Goal: Book appointment/travel/reservation

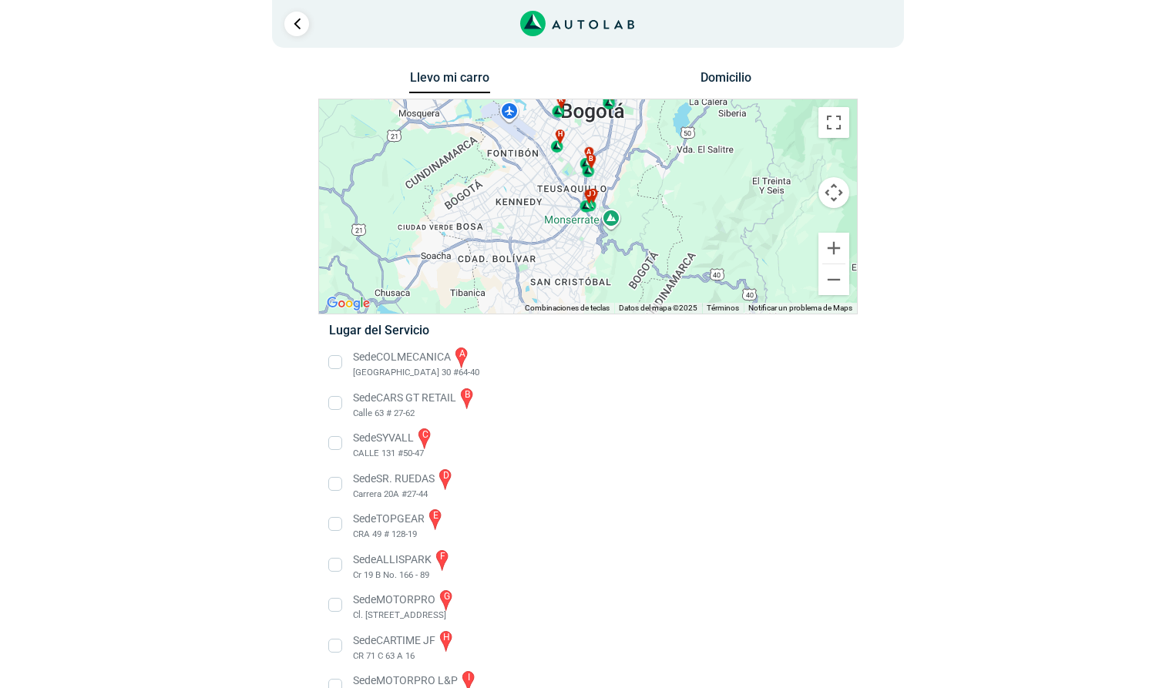
drag, startPoint x: 641, startPoint y: 252, endPoint x: 647, endPoint y: 176, distance: 76.5
click at [647, 176] on div "a b c d e f g" at bounding box center [588, 206] width 538 height 214
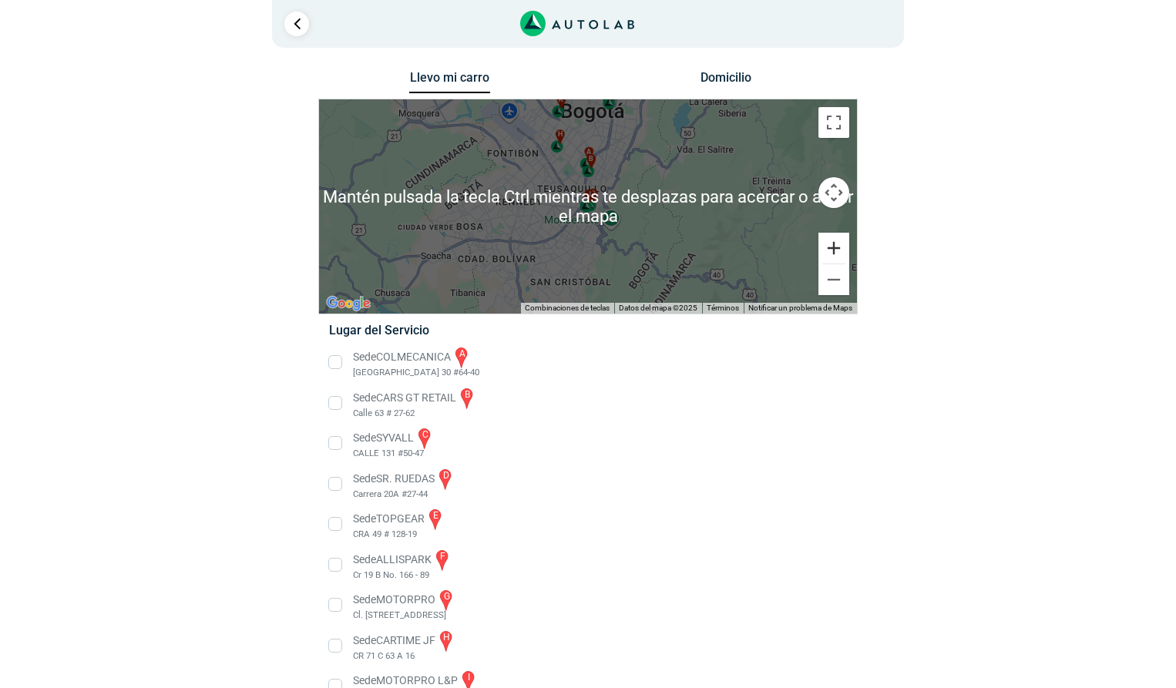
click at [832, 250] on button "Ampliar" at bounding box center [834, 248] width 31 height 31
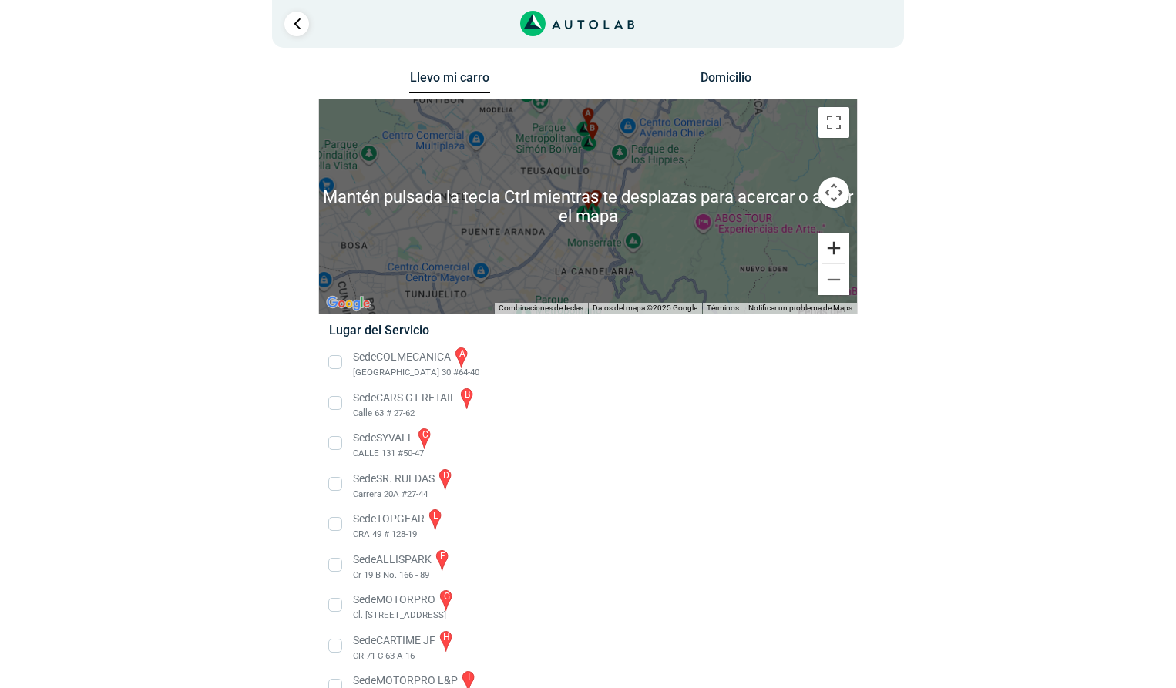
click at [832, 250] on button "Ampliar" at bounding box center [834, 248] width 31 height 31
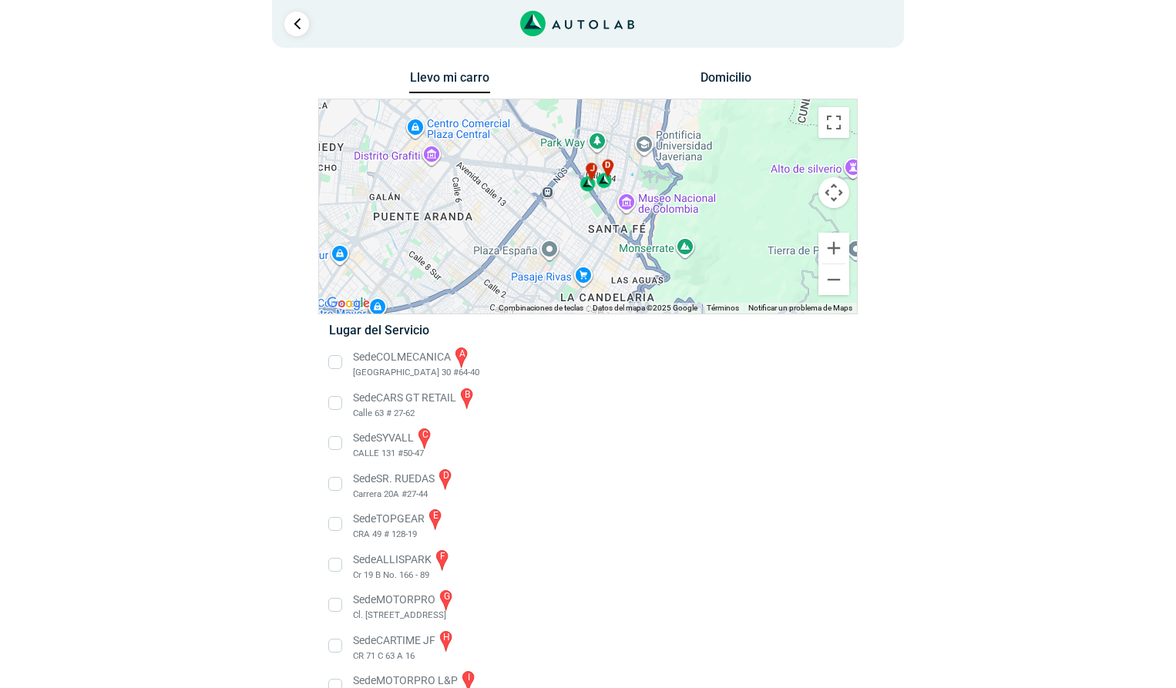
drag, startPoint x: 666, startPoint y: 239, endPoint x: 672, endPoint y: 197, distance: 42.8
click at [672, 197] on div "a b c d e f g" at bounding box center [588, 206] width 538 height 214
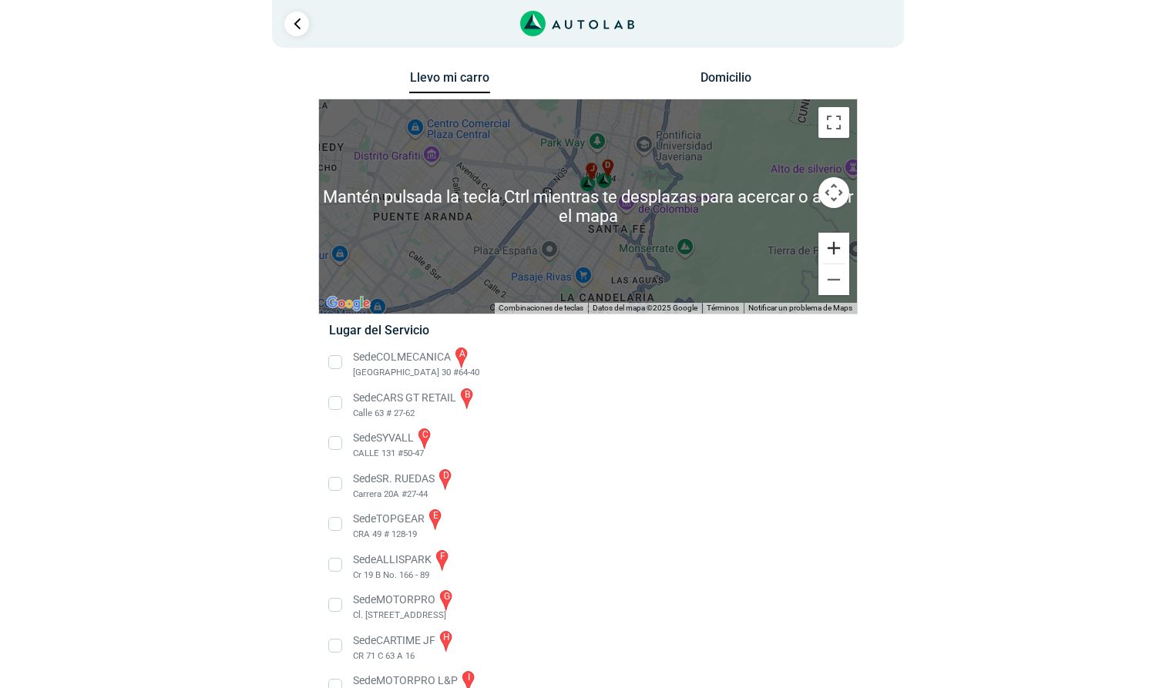
click at [825, 244] on button "Ampliar" at bounding box center [834, 248] width 31 height 31
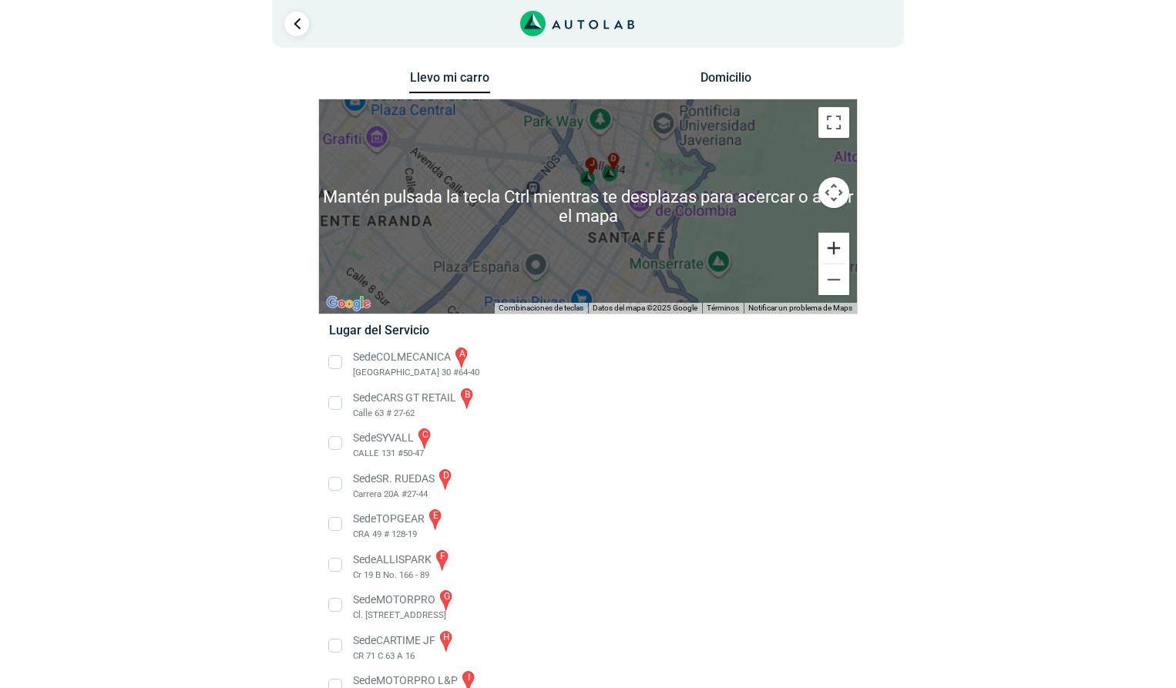
click at [825, 244] on button "Ampliar" at bounding box center [834, 248] width 31 height 31
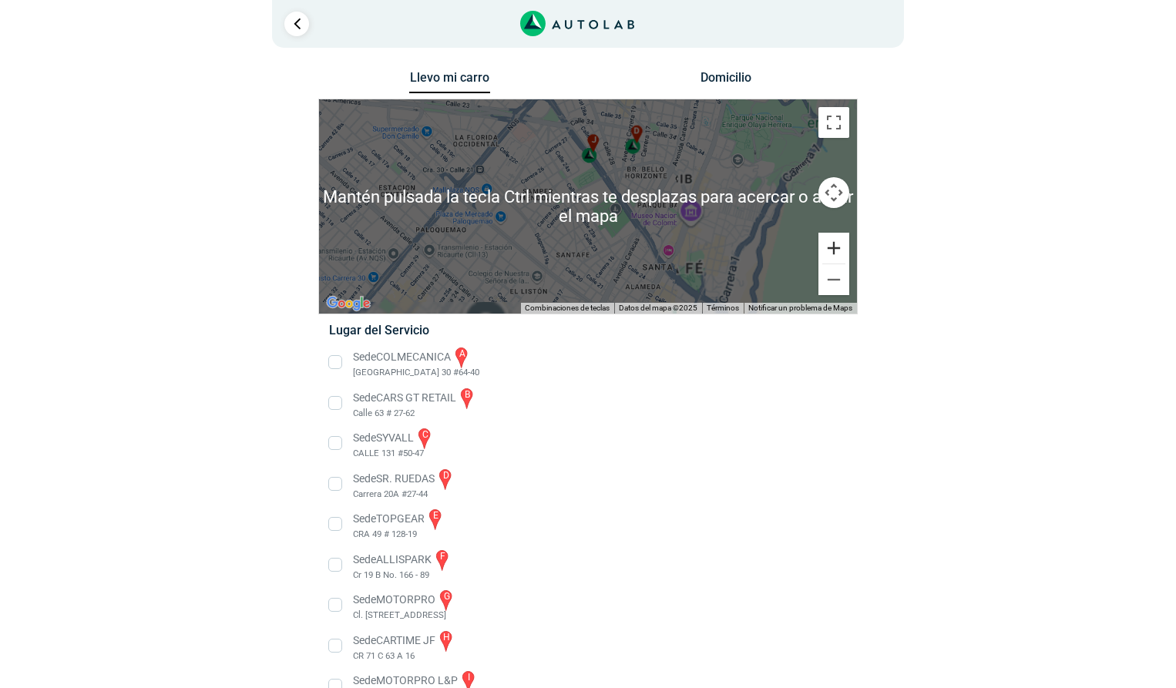
click at [825, 244] on button "Ampliar" at bounding box center [834, 248] width 31 height 31
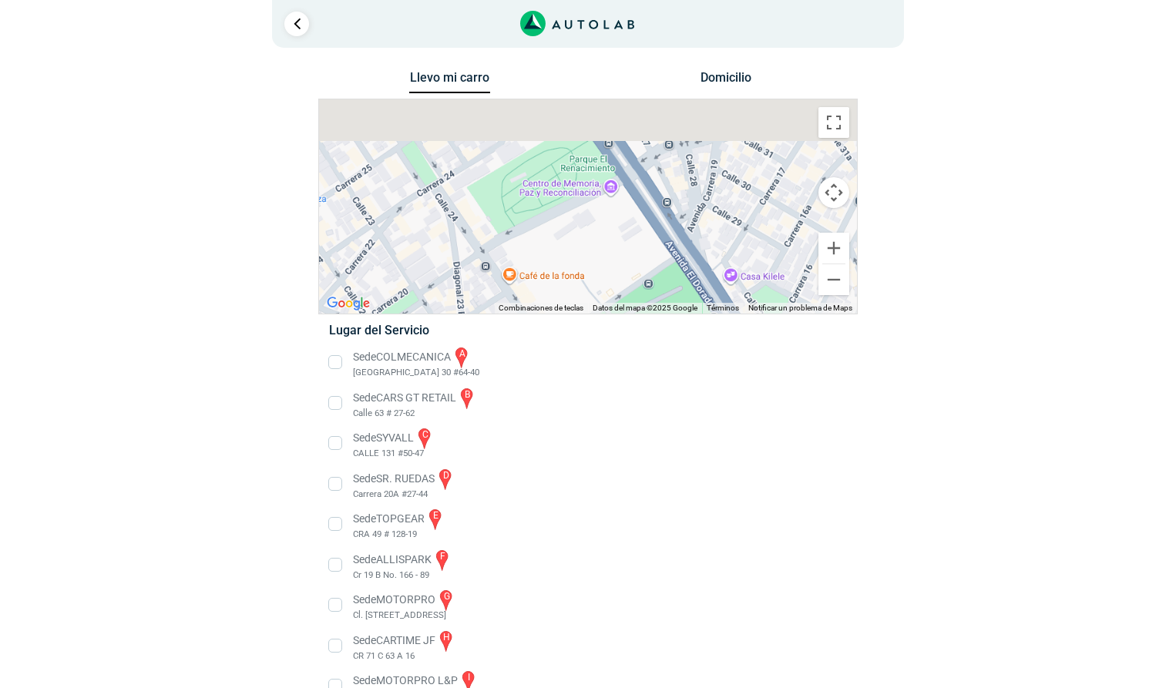
drag, startPoint x: 664, startPoint y: 175, endPoint x: 618, endPoint y: 294, distance: 127.4
click at [617, 301] on div "a b c d e f g" at bounding box center [588, 206] width 538 height 214
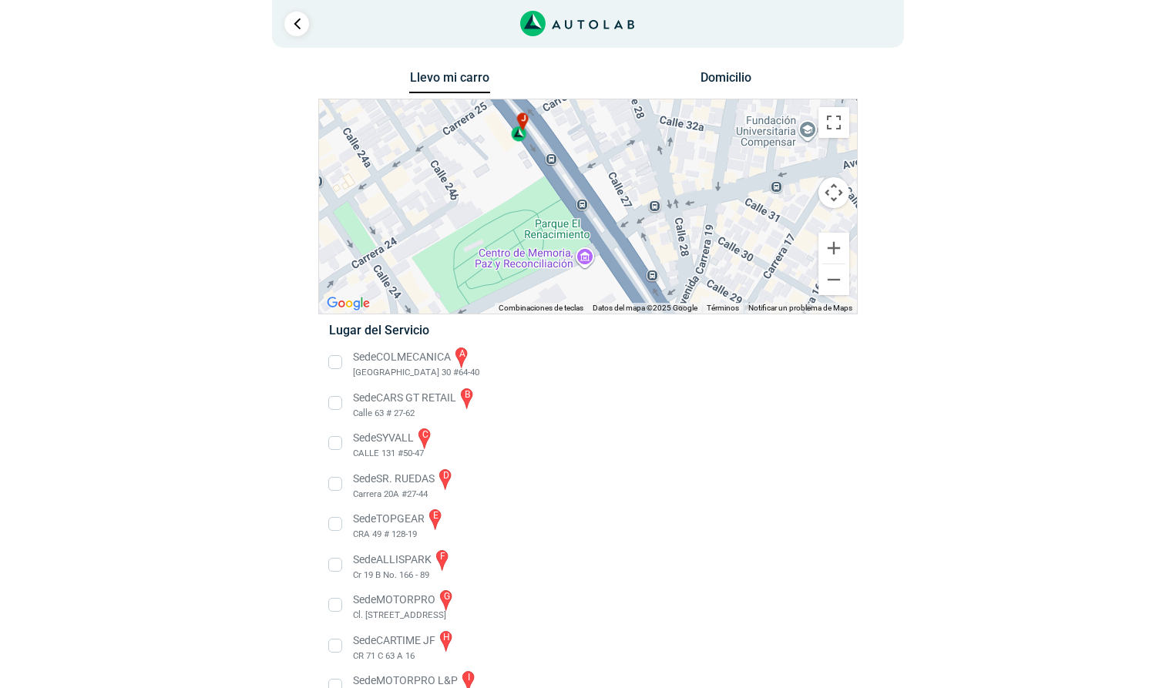
drag, startPoint x: 636, startPoint y: 212, endPoint x: 614, endPoint y: 280, distance: 71.4
click at [614, 279] on div "a b c d e f g" at bounding box center [588, 206] width 538 height 214
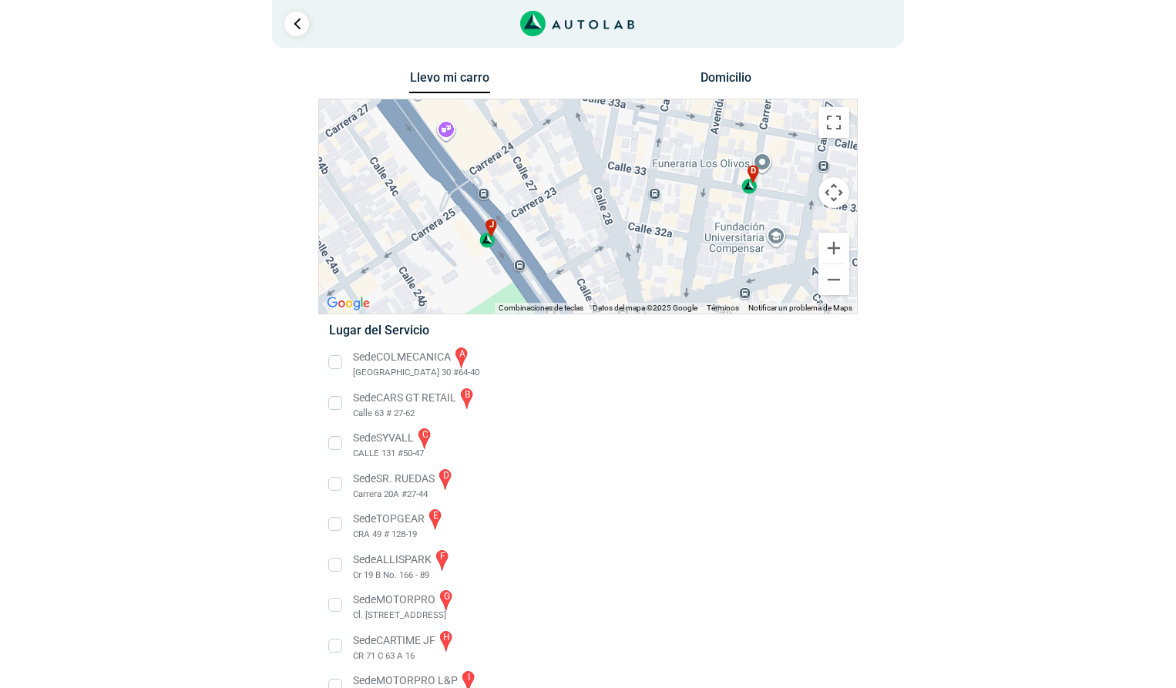
drag, startPoint x: 651, startPoint y: 205, endPoint x: 637, endPoint y: 281, distance: 77.6
click at [637, 281] on div "a b c d e f g" at bounding box center [588, 206] width 538 height 214
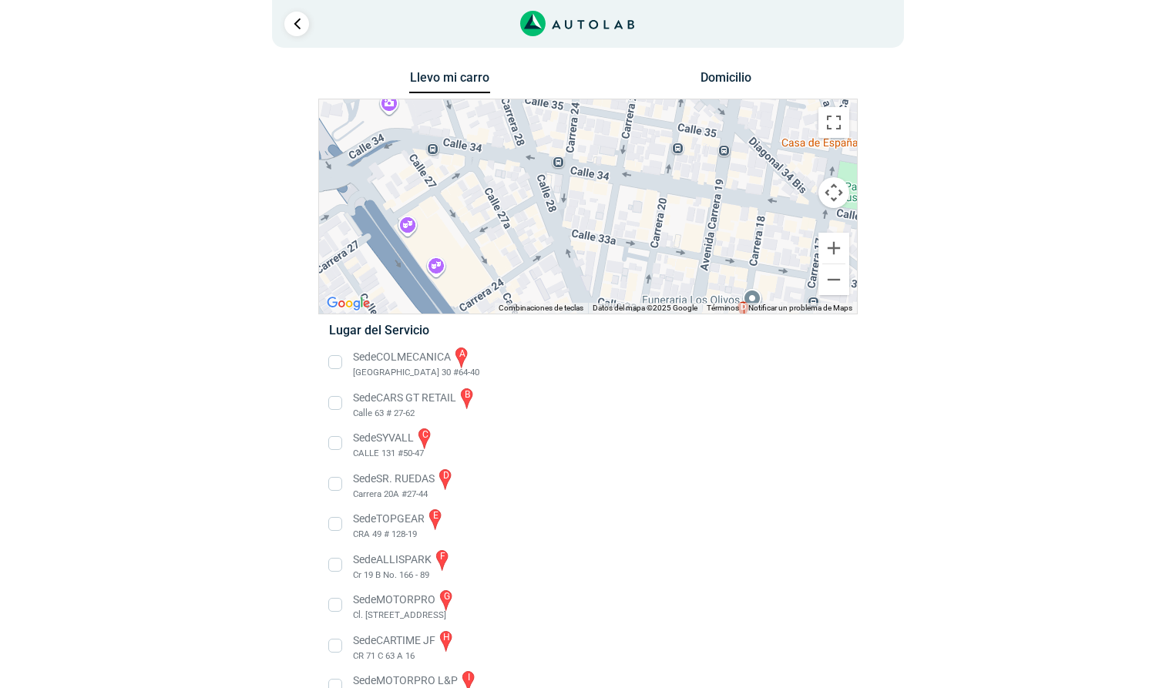
drag, startPoint x: 668, startPoint y: 160, endPoint x: 664, endPoint y: 284, distance: 123.4
click at [664, 284] on div "a b c d e f g" at bounding box center [588, 206] width 538 height 214
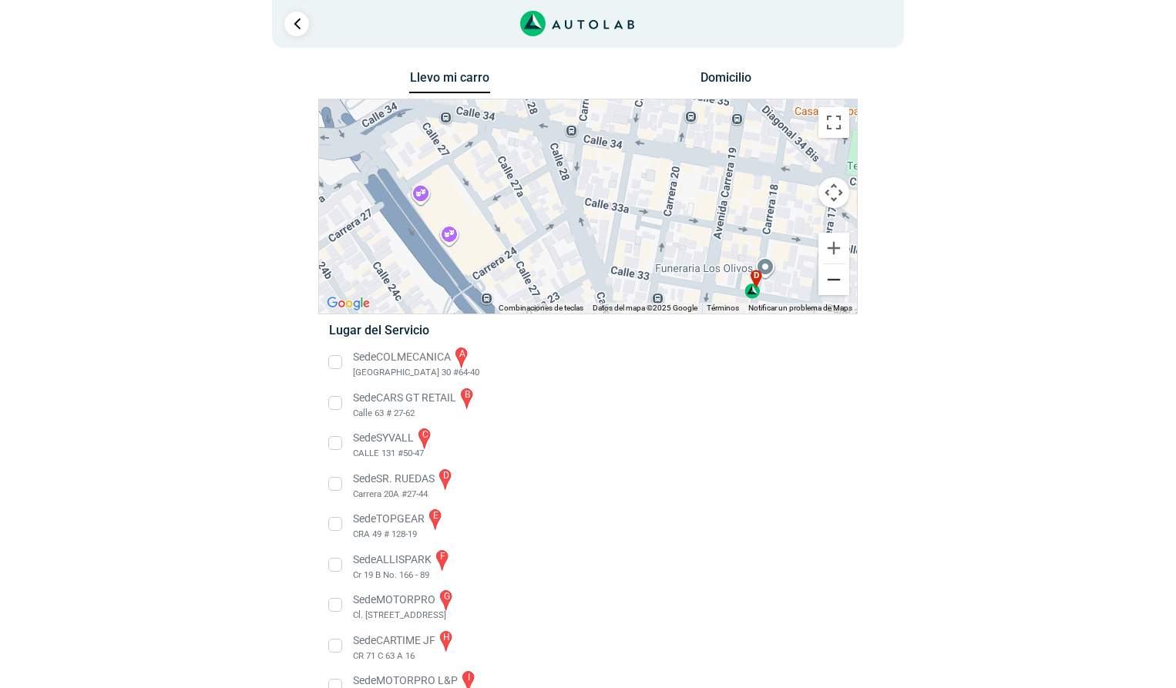
click at [832, 284] on button "Reducir" at bounding box center [834, 279] width 31 height 31
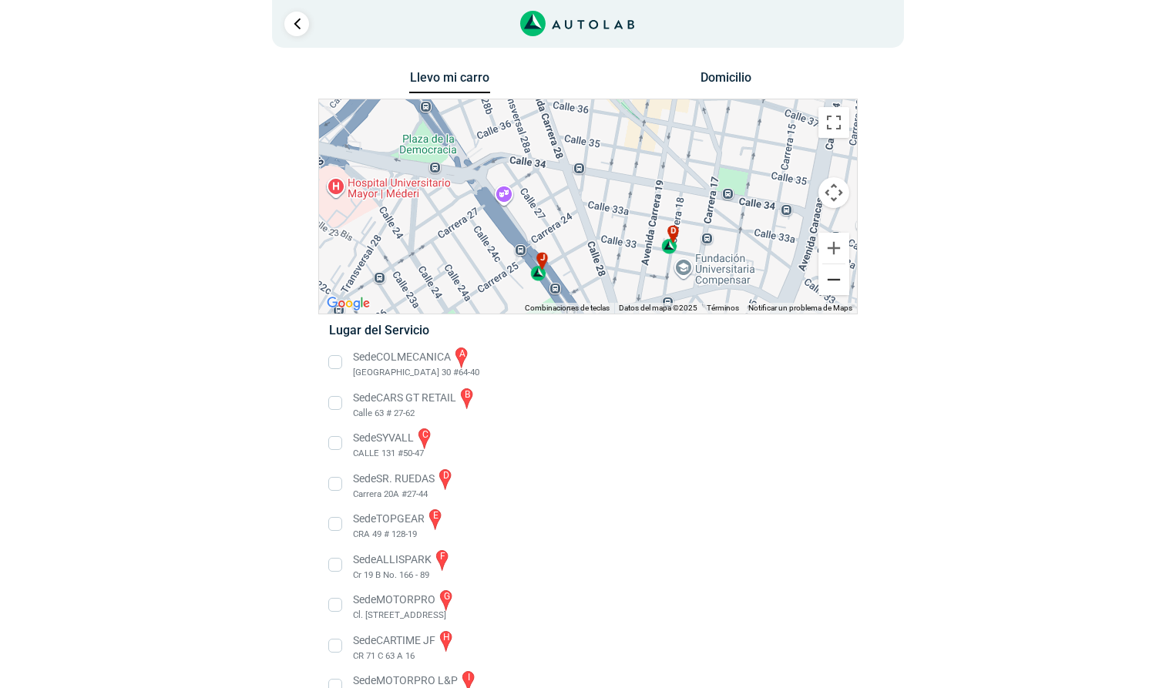
click at [832, 284] on button "Reducir" at bounding box center [834, 279] width 31 height 31
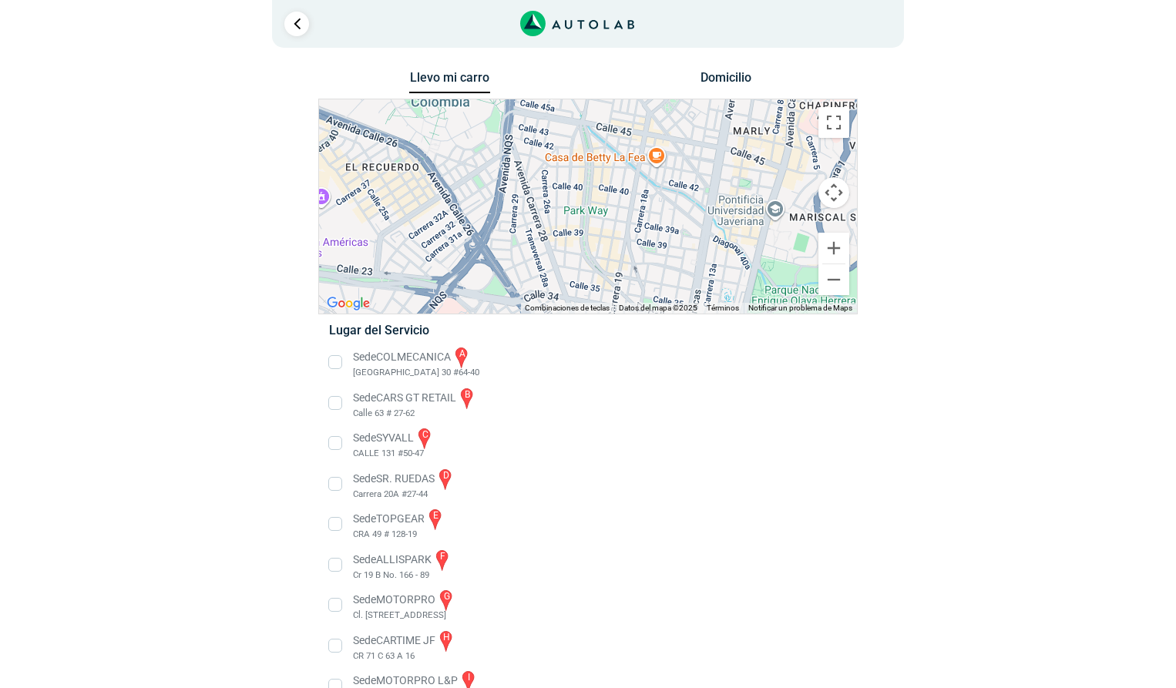
drag, startPoint x: 643, startPoint y: 166, endPoint x: 631, endPoint y: 279, distance: 113.9
click at [631, 279] on div "a b c d e f g" at bounding box center [588, 206] width 538 height 214
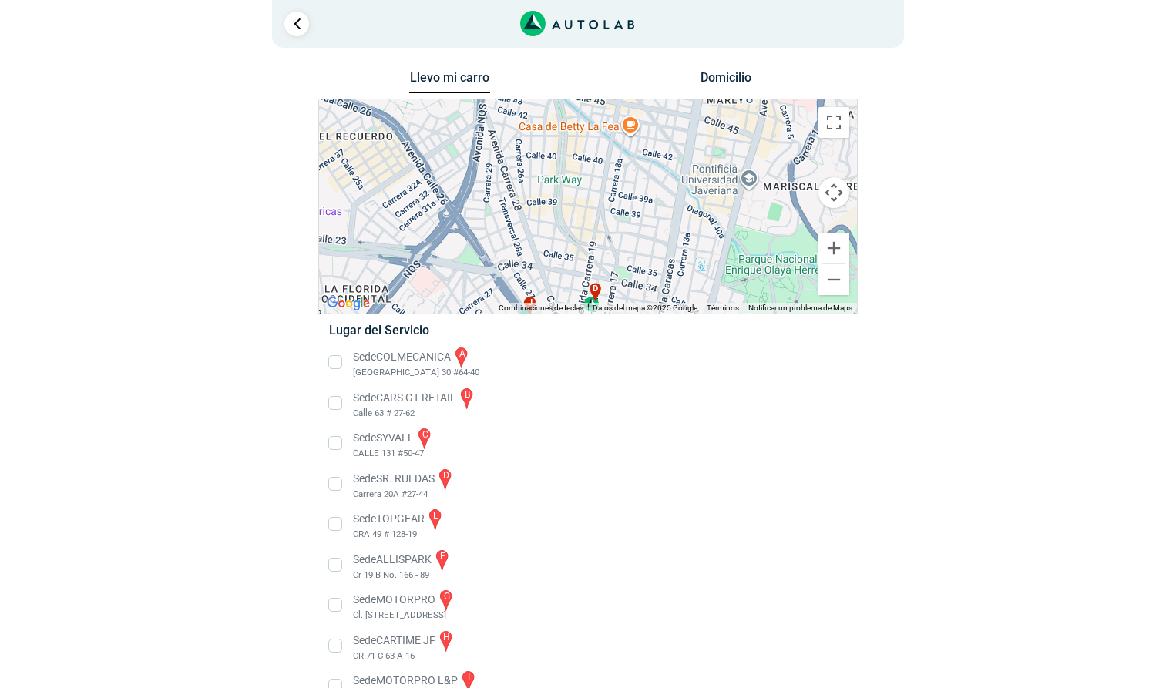
drag, startPoint x: 738, startPoint y: 163, endPoint x: 736, endPoint y: 97, distance: 66.3
click at [736, 97] on div "Llevo mi carro [GEOGRAPHIC_DATA] ← Mover a la izquierda → Mover a la derecha ↑ …" at bounding box center [588, 436] width 540 height 738
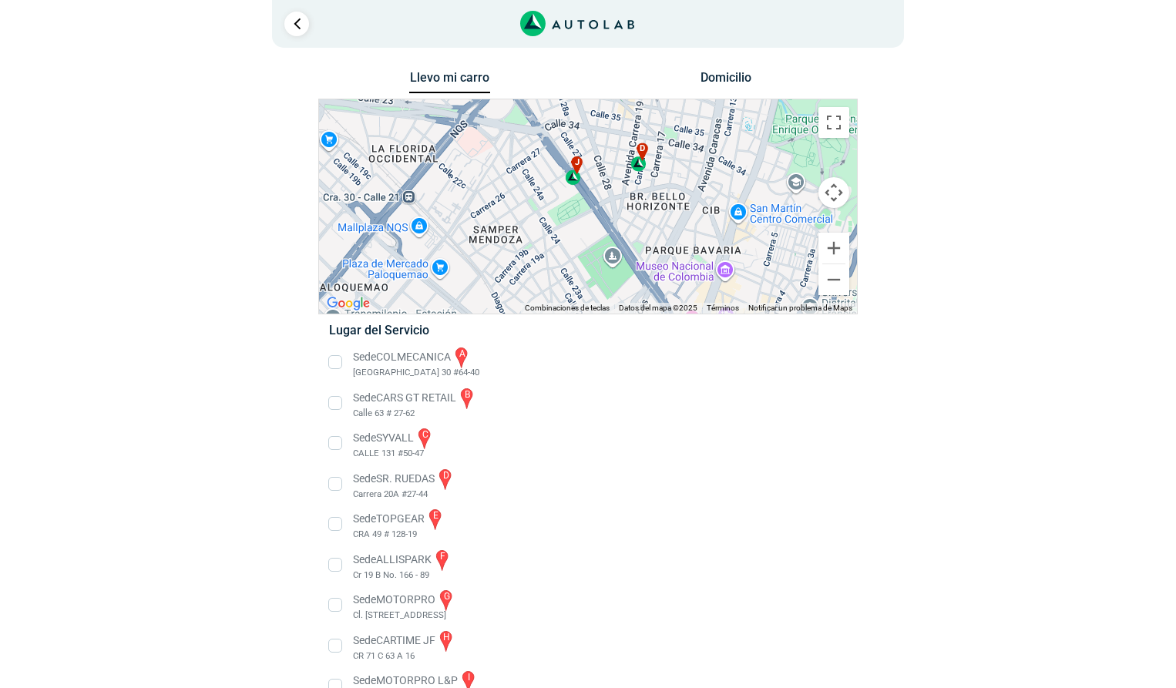
drag, startPoint x: 672, startPoint y: 210, endPoint x: 663, endPoint y: 146, distance: 64.6
click at [663, 146] on div "a b c d e f g" at bounding box center [588, 206] width 538 height 214
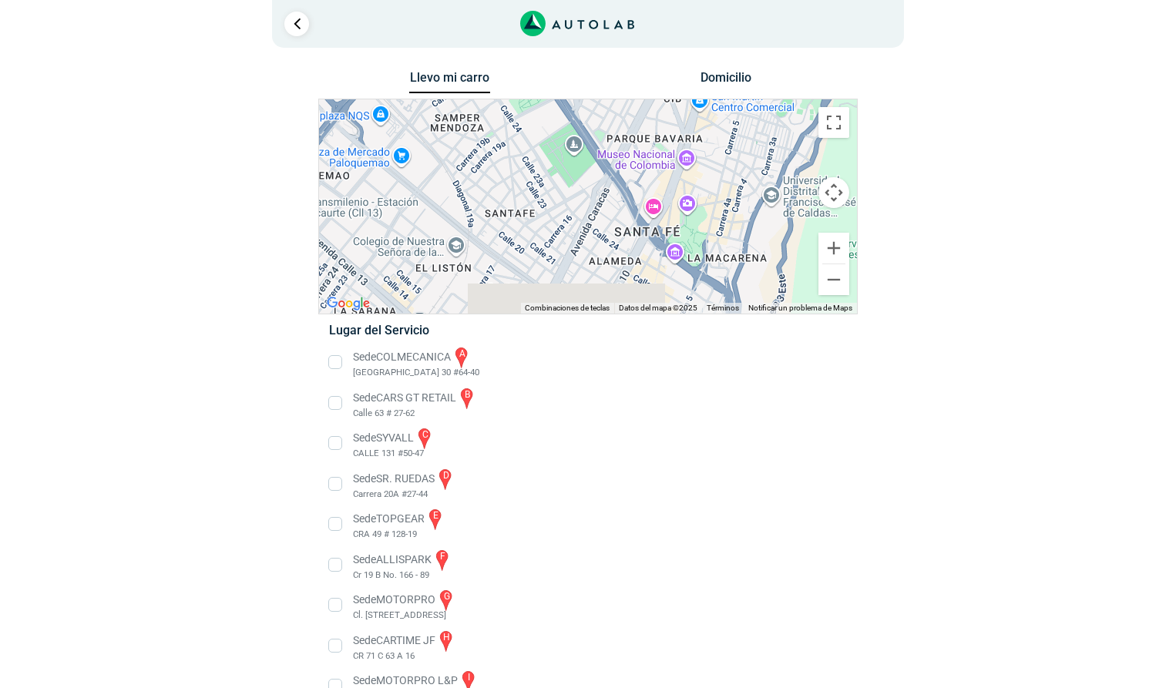
drag, startPoint x: 681, startPoint y: 205, endPoint x: 661, endPoint y: 86, distance: 121.1
click at [656, 87] on div "Llevo mi carro [GEOGRAPHIC_DATA] ← Mover a la izquierda → Mover a la derecha ↑ …" at bounding box center [588, 436] width 540 height 738
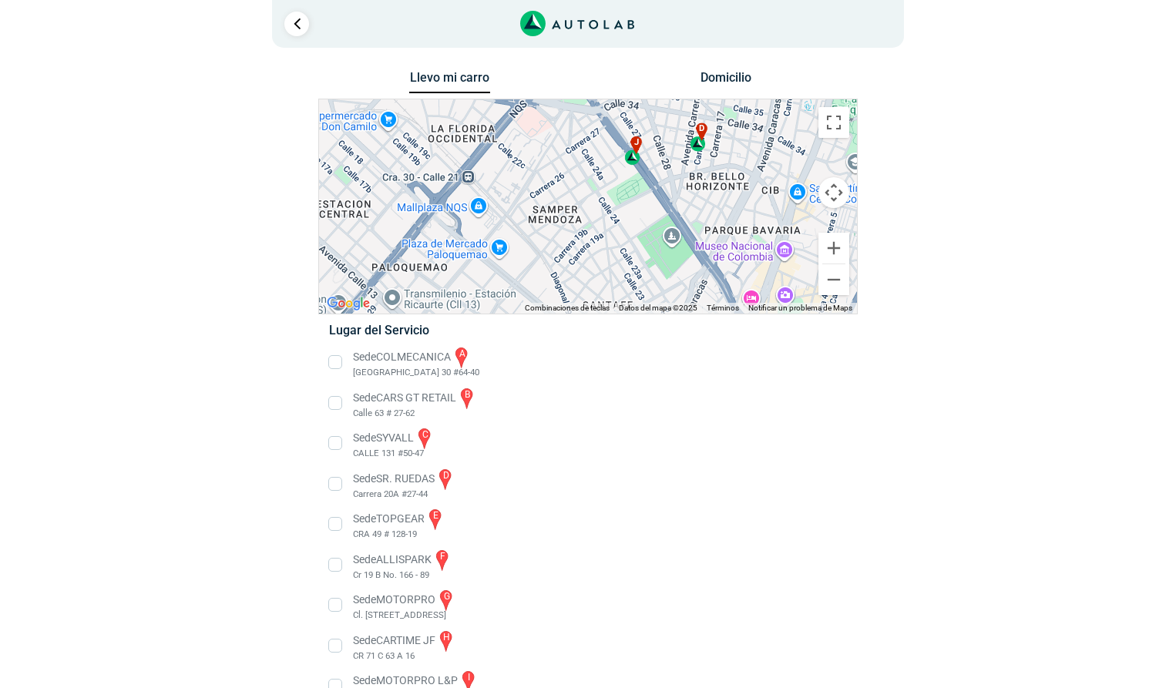
drag, startPoint x: 576, startPoint y: 205, endPoint x: 646, endPoint y: 321, distance: 135.9
click at [646, 321] on div "Llevo mi carro [GEOGRAPHIC_DATA] ← Mover a la izquierda → Mover a la derecha ↑ …" at bounding box center [588, 436] width 540 height 738
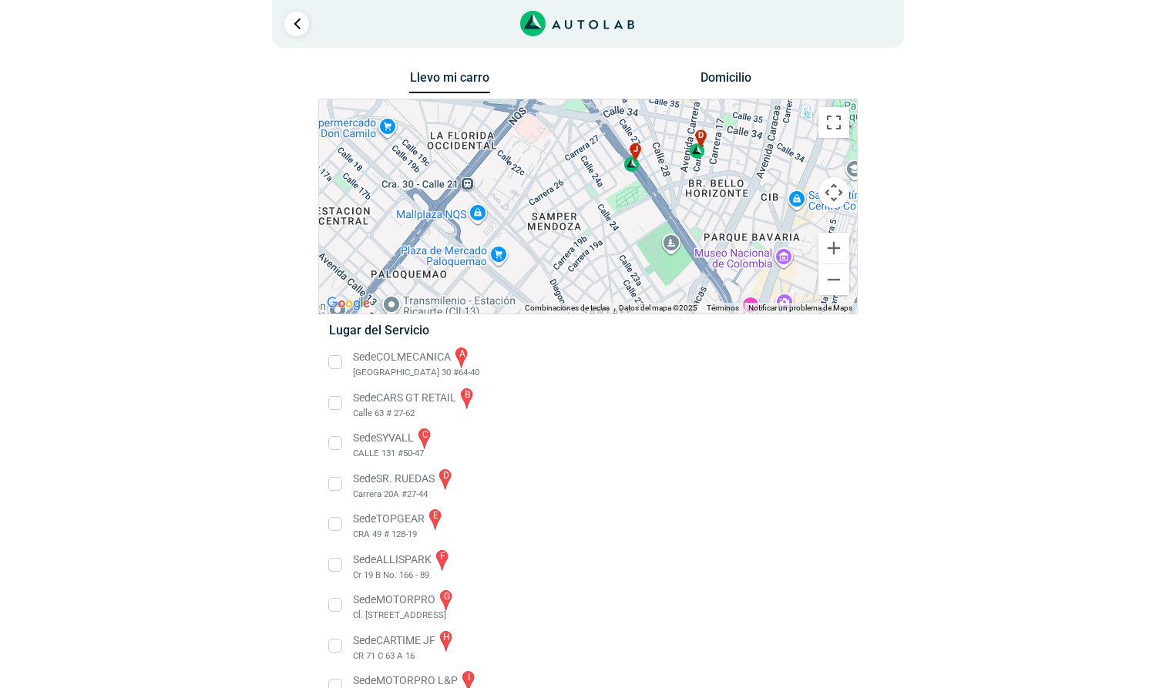
click at [338, 485] on li "Sede SR. [PERSON_NAME] d Carrera 20A #27-44" at bounding box center [588, 484] width 540 height 35
